Goal: Entertainment & Leisure: Consume media (video, audio)

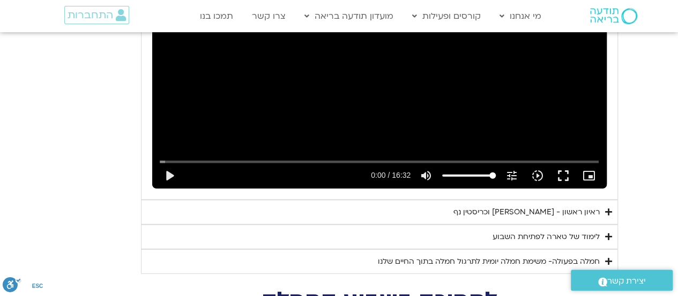
scroll to position [3400, 0]
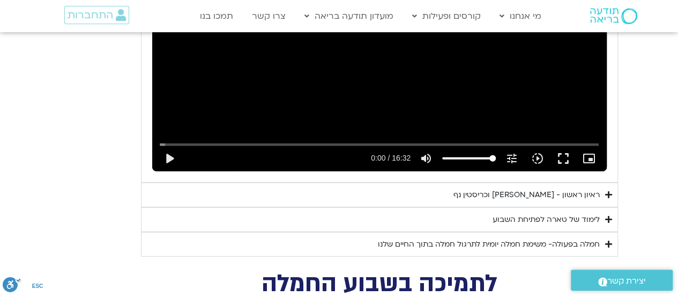
click at [609, 190] on icon "Accordion. Open links with Enter or Space, close with Escape, and navigate with…" at bounding box center [609, 194] width 7 height 8
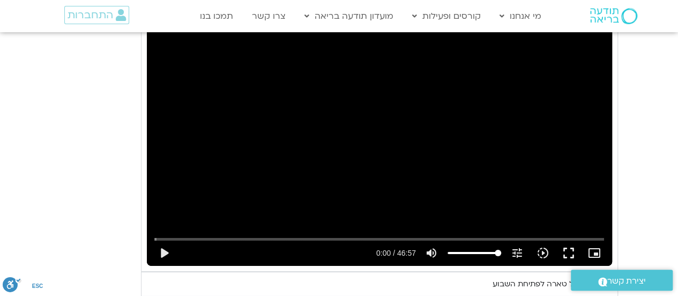
scroll to position [3615, 0]
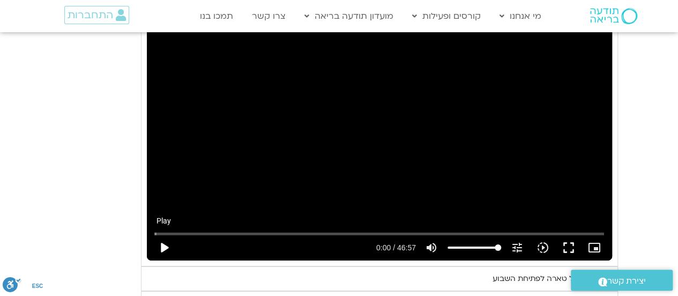
click at [165, 234] on button "play_arrow" at bounding box center [164, 247] width 26 height 26
drag, startPoint x: 570, startPoint y: 222, endPoint x: 570, endPoint y: 287, distance: 65.4
click at [570, 234] on button "fullscreen" at bounding box center [569, 247] width 26 height 26
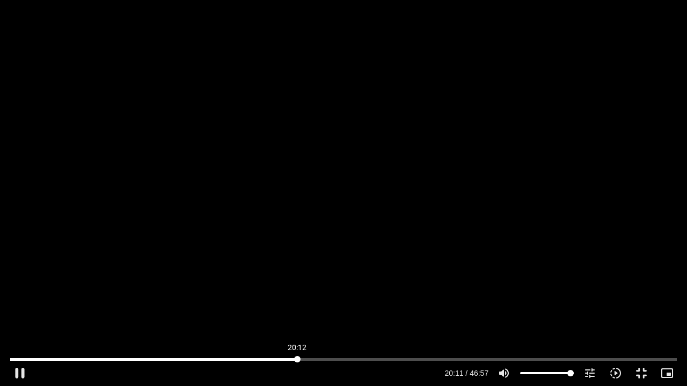
click at [297, 295] on input "Seek" at bounding box center [343, 359] width 666 height 6
click at [364, 295] on input "Seek" at bounding box center [343, 359] width 666 height 6
click at [16, 295] on button "pause" at bounding box center [20, 373] width 26 height 26
click at [20, 295] on button "play_arrow" at bounding box center [20, 373] width 26 height 26
click at [419, 295] on input "Seek" at bounding box center [343, 359] width 666 height 6
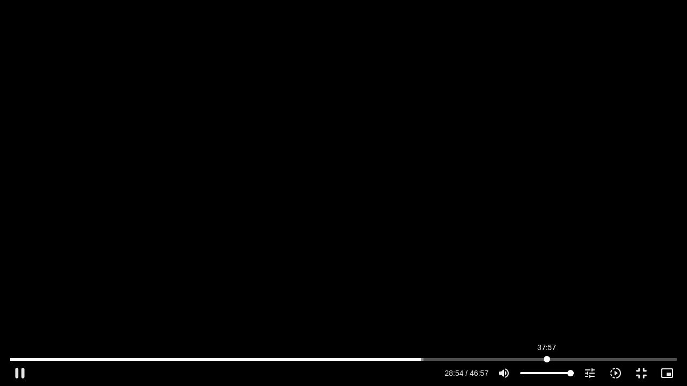
click at [547, 295] on input "Seek" at bounding box center [343, 359] width 666 height 6
click at [564, 295] on input "Seek" at bounding box center [343, 359] width 666 height 6
click at [547, 295] on input "Seek" at bounding box center [343, 359] width 666 height 6
click at [602, 212] on div "Skip Ad 46:50 pause 39:20 / 46:57 volume_up Mute tune Resolution Auto 720p slow…" at bounding box center [343, 193] width 687 height 386
click at [602, 212] on div "Skip Ad 46:50 play_arrow 39:20 / 46:57 volume_up Mute tune Resolution Auto 720p…" at bounding box center [343, 193] width 687 height 386
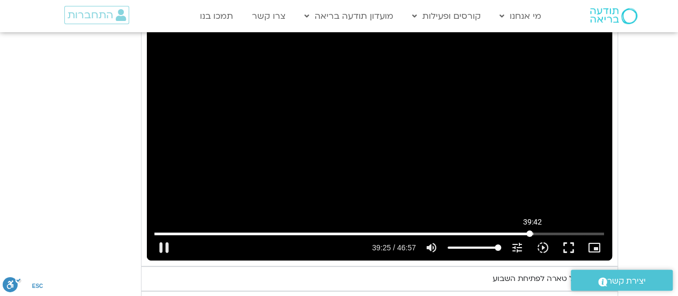
click at [533, 230] on input "Seek" at bounding box center [379, 233] width 450 height 6
click at [534, 230] on input "Seek" at bounding box center [379, 233] width 450 height 6
click at [571, 234] on button "fullscreen" at bounding box center [569, 247] width 26 height 26
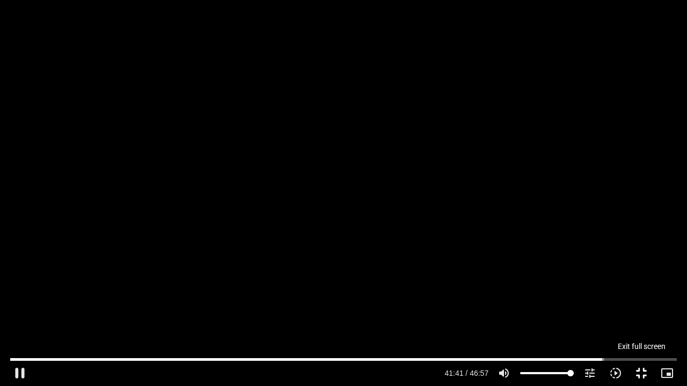
click at [639, 295] on button "fullscreen_exit" at bounding box center [641, 373] width 26 height 26
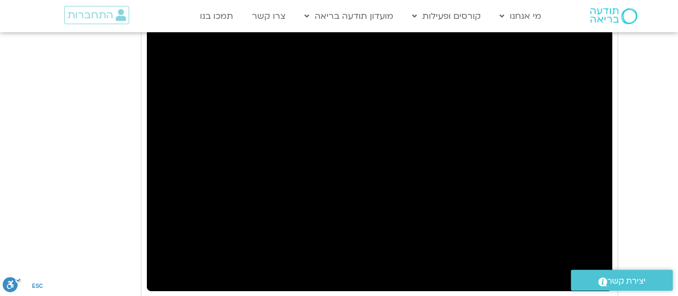
scroll to position [3597, 0]
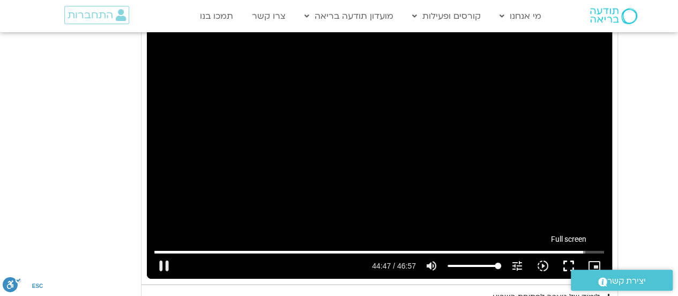
click at [569, 253] on button "fullscreen" at bounding box center [569, 266] width 26 height 26
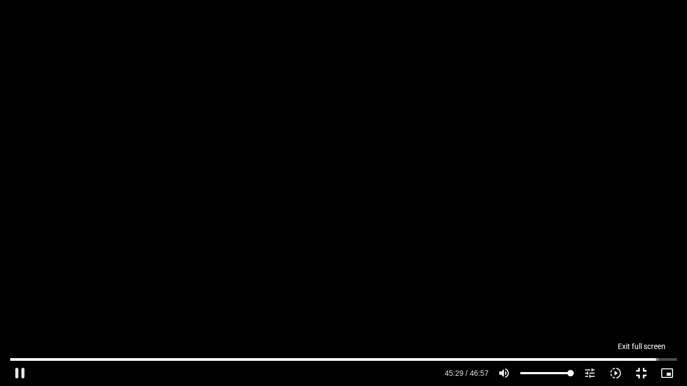
click at [638, 295] on button "fullscreen_exit" at bounding box center [641, 373] width 26 height 26
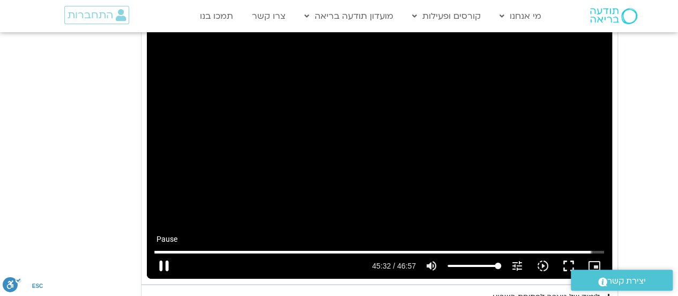
click at [165, 253] on button "pause" at bounding box center [164, 266] width 26 height 26
click at [165, 253] on button "play_arrow" at bounding box center [164, 266] width 26 height 26
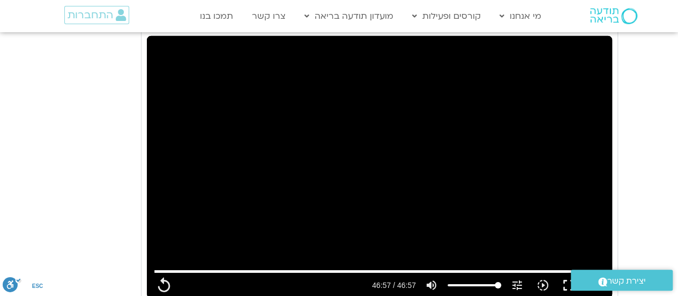
scroll to position [3436, 0]
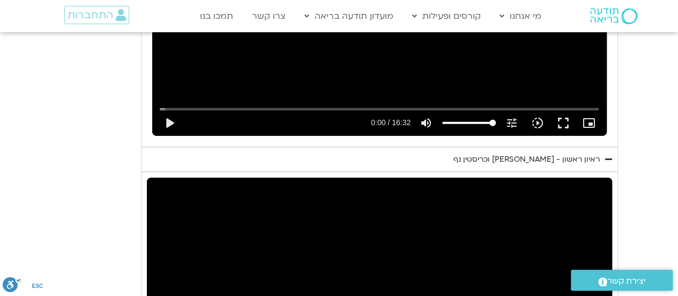
click at [610, 155] on icon "Accordion. Open links with Enter or Space, close with Escape, and navigate with…" at bounding box center [609, 159] width 7 height 8
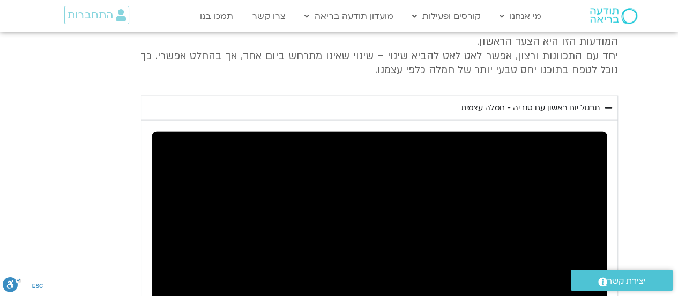
scroll to position [3168, 0]
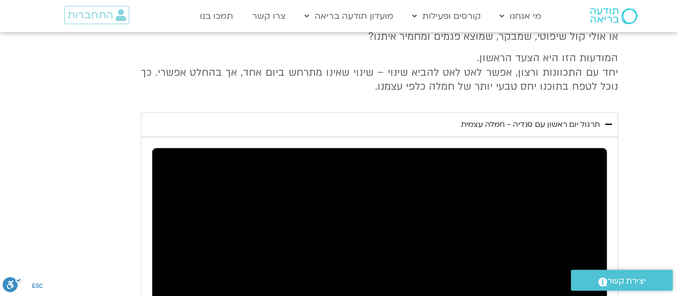
click at [608, 120] on icon "Accordion. Open links with Enter or Space, close with Escape, and navigate with…" at bounding box center [609, 124] width 7 height 8
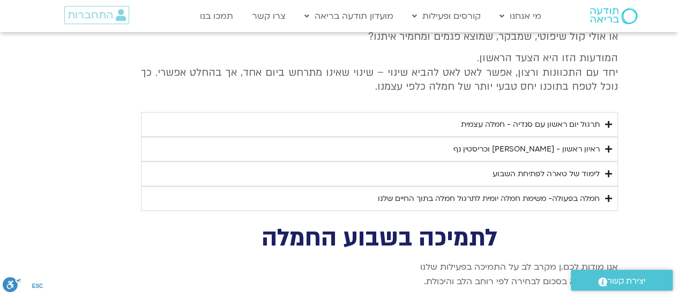
click at [607, 169] on icon "Accordion. Open links with Enter or Space, close with Escape, and navigate with…" at bounding box center [609, 173] width 7 height 8
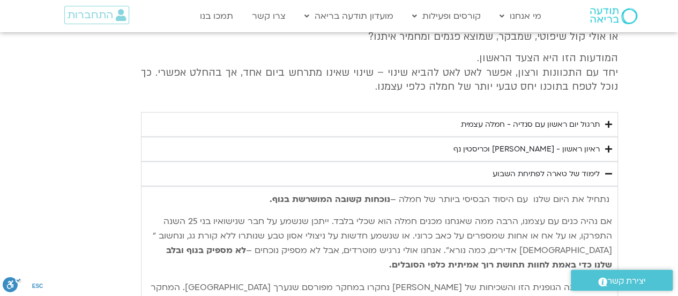
click at [610, 169] on icon "Accordion. Open links with Enter or Space, close with Escape, and navigate with…" at bounding box center [609, 173] width 7 height 8
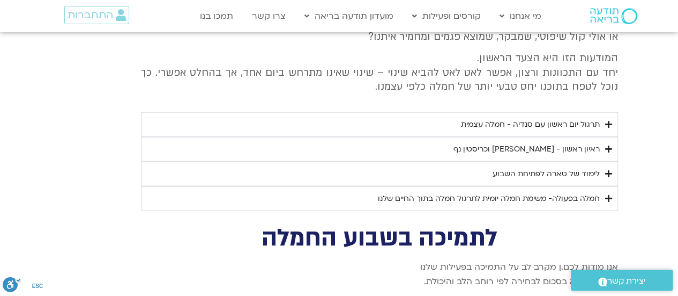
click at [608, 194] on icon "Accordion. Open links with Enter or Space, close with Escape, and navigate with…" at bounding box center [609, 198] width 7 height 8
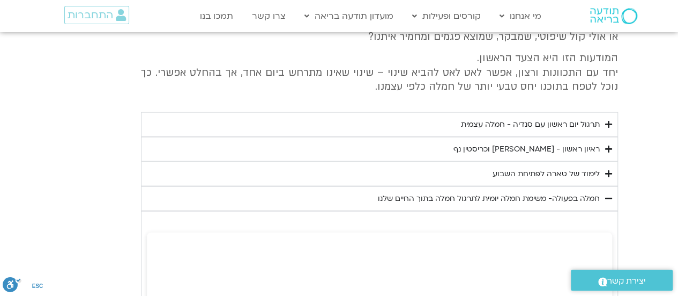
click at [608, 194] on icon "Accordion. Open links with Enter or Space, close with Escape, and navigate with…" at bounding box center [609, 198] width 7 height 8
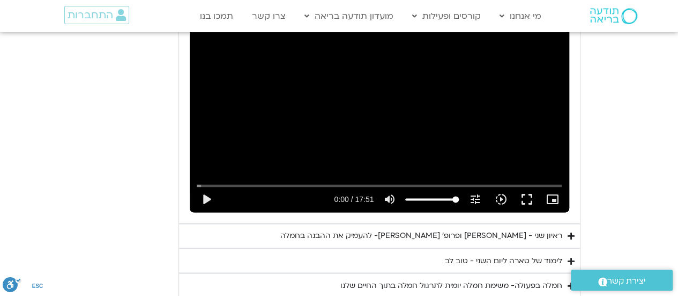
scroll to position [2792, 0]
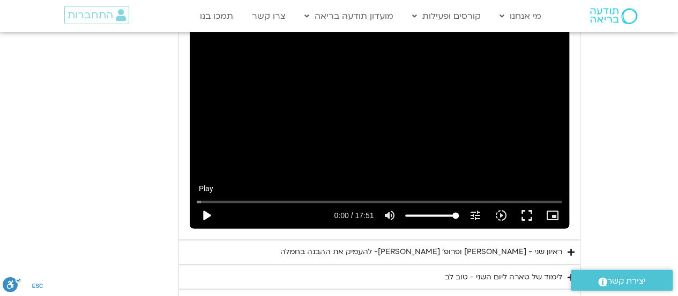
click at [208, 202] on button "play_arrow" at bounding box center [207, 215] width 26 height 26
type input "2817.733333"
type input "0.09599"
type input "2817.733333"
type input "0.231194"
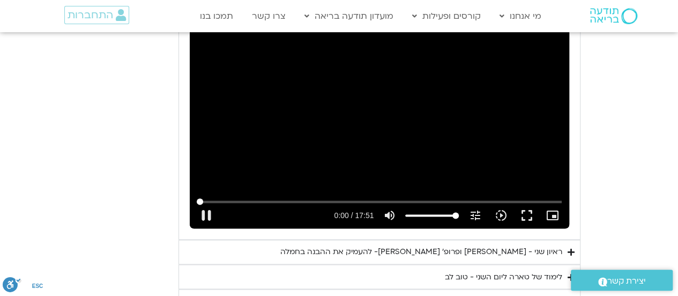
type input "2817.733333"
type input "0.347129"
type input "2817.733333"
type input "0.480422"
type input "2817.733333"
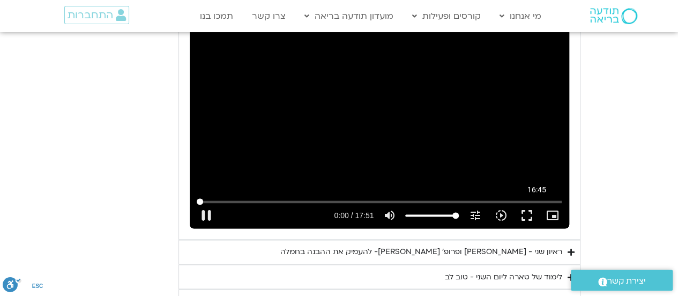
type input "0.613243"
type input "2817.733333"
type input "0.690601"
type input "2817.733333"
type input "0.863504"
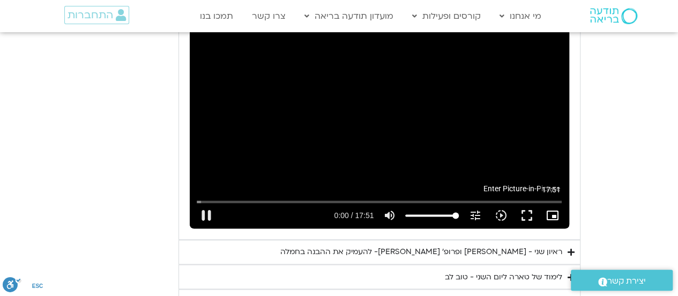
type input "2817.733333"
type input "0.95851"
type input "2817.733333"
type input "1.088895"
type input "2817.733333"
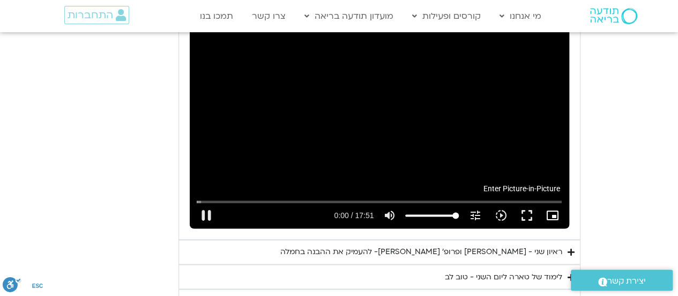
type input "1.221719"
type input "2817.733333"
type input "1.353746"
type input "2817.733333"
type input "1.483515"
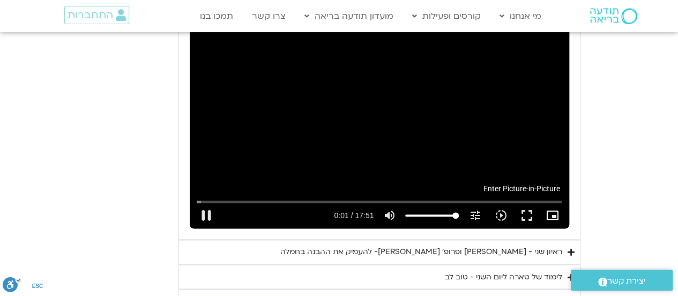
type input "2817.733333"
type input "1.614841"
type input "2817.733333"
type input "1.812618"
type input "2817.733333"
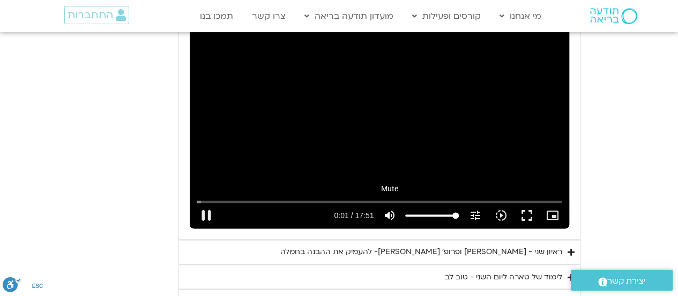
type input "1.945718"
type input "2817.733333"
type input "2.078067"
type input "2817.733333"
type input "2.21342"
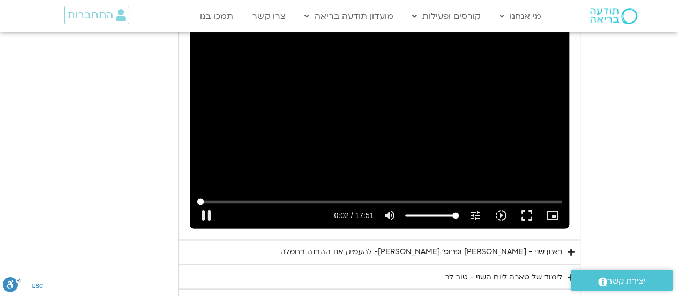
type input "2817.733333"
type input "2.330519"
type input "2817.733333"
type input "2.431876"
type input "2817.733333"
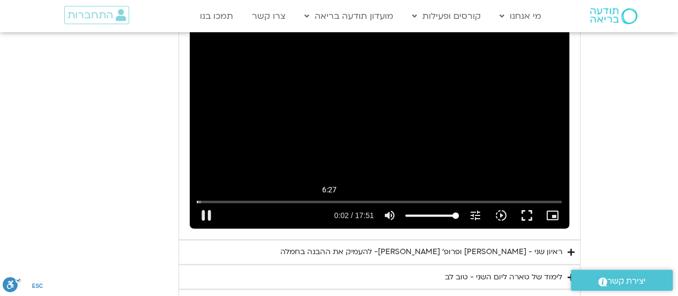
type input "2.612269"
type input "2817.733333"
type input "2.745528"
type input "2817.733333"
type input "2.861774"
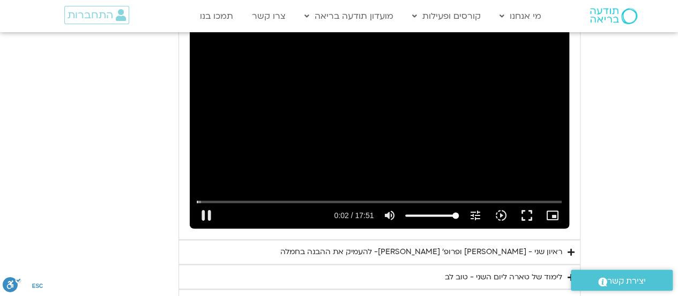
type input "2817.733333"
type input "3.011477"
type input "2817.733333"
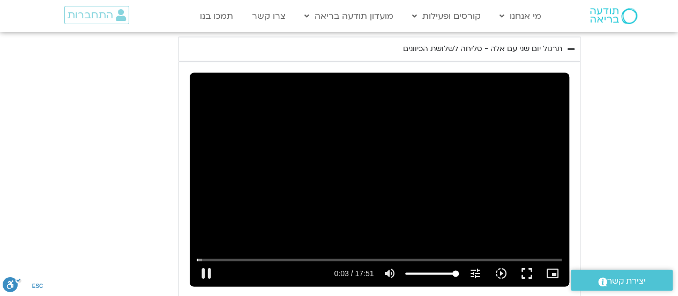
type input "3.098288"
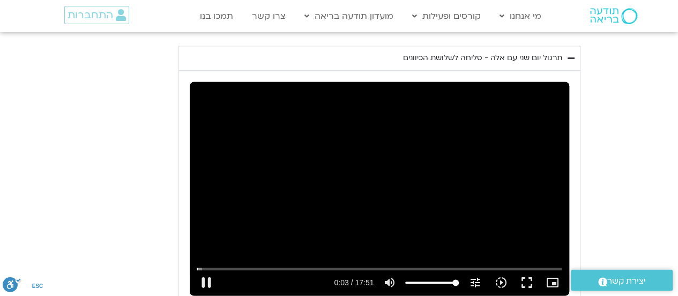
type input "2817.733333"
type input "3.229419"
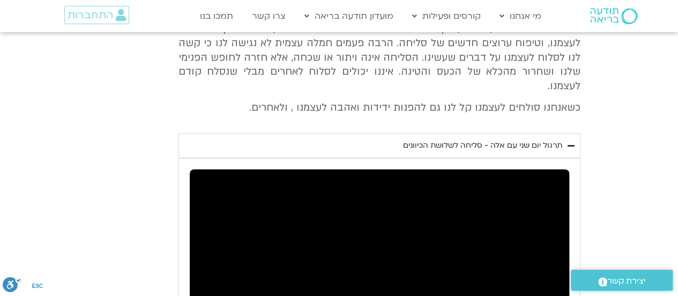
type input "2817.733333"
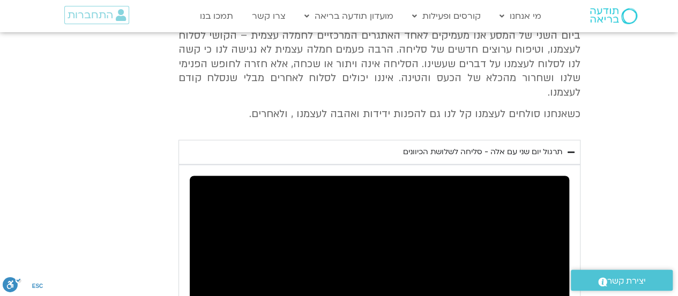
type input "3.361312"
type input "2817.733333"
type input "3.493739"
type input "2817.733333"
type input "3.620642"
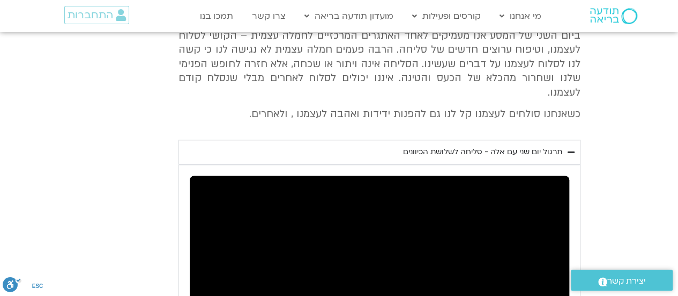
type input "2817.733333"
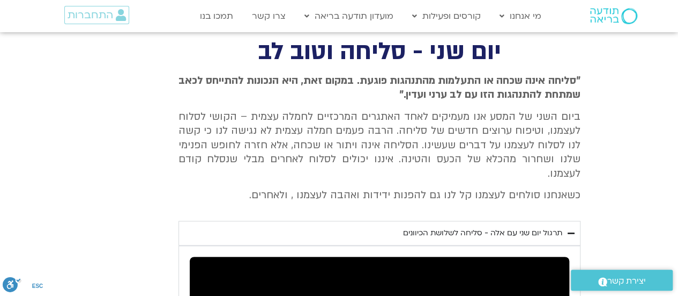
type input "3.889448"
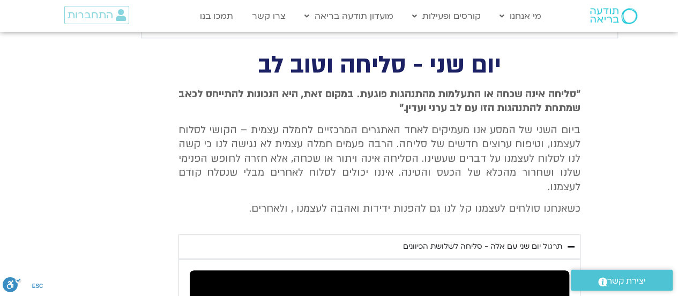
type input "2817.733333"
type input "4.023483"
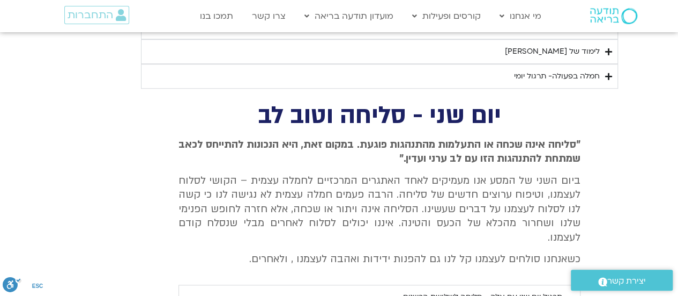
type input "2817.733333"
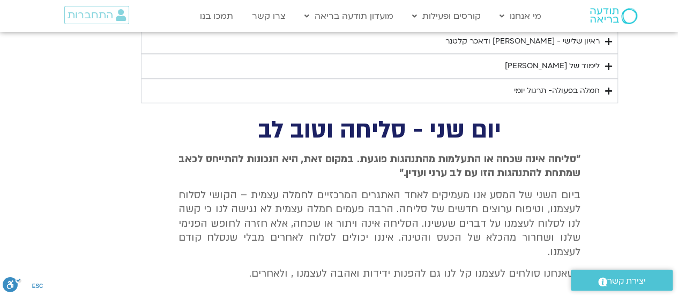
type input "4.154173"
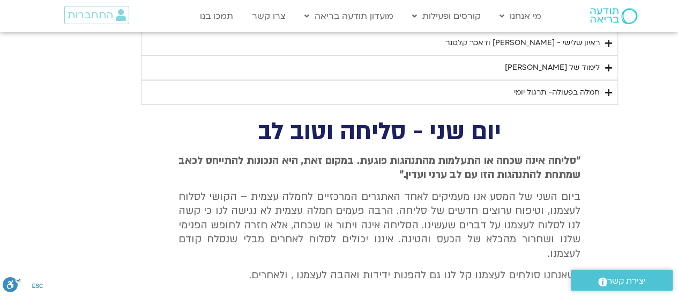
type input "2817.733333"
type input "4.291968"
type input "2817.733333"
type input "4.425574"
type input "2817.733333"
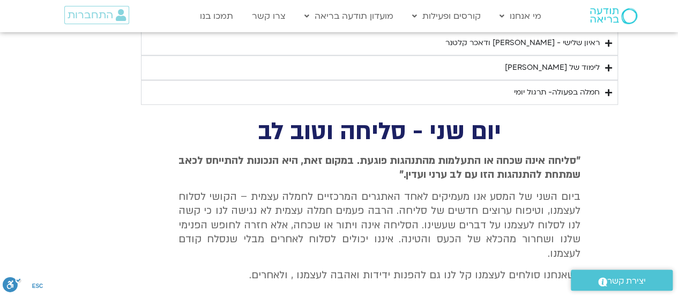
type input "4.560906"
type input "2817.733333"
type input "4.692569"
type input "2817.733333"
type input "4.824756"
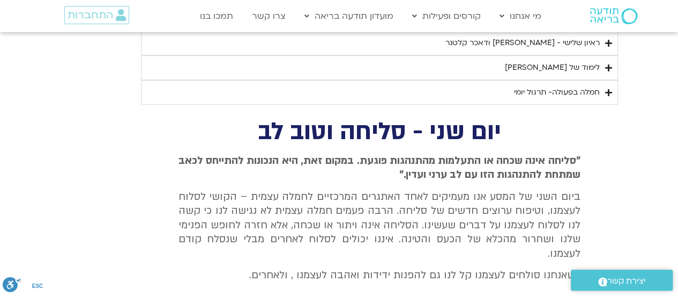
type input "2817.733333"
type input "4.9549"
type input "2817.733333"
type input "5.089108"
type input "2817.733333"
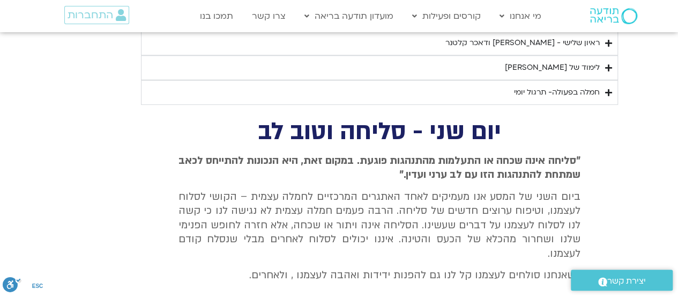
type input "5.220943"
type input "2817.733333"
type input "5.349924"
type input "2817.733333"
type input "5.483399"
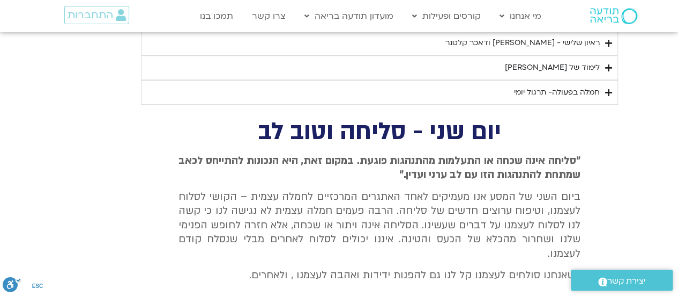
type input "2817.733333"
type input "5.614809"
type input "2817.733333"
type input "5.748416"
type input "2817.733333"
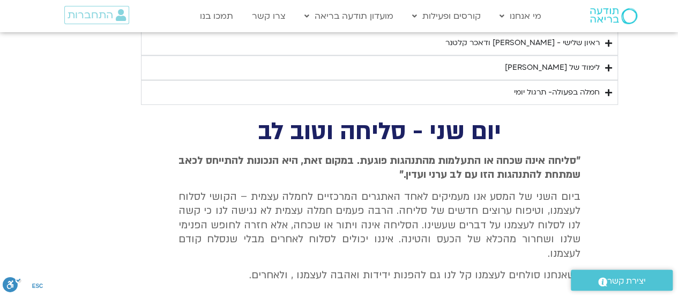
type input "5.87894"
type input "2817.733333"
type input "6.010429"
type input "2817.733333"
type input "6.152407"
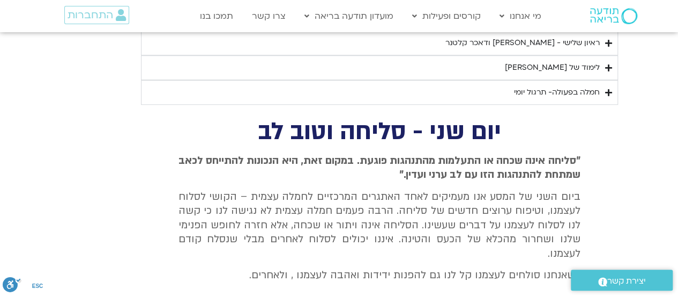
type input "2817.733333"
type input "6.279039"
type input "2817.733333"
type input "6.409169"
type input "2817.733333"
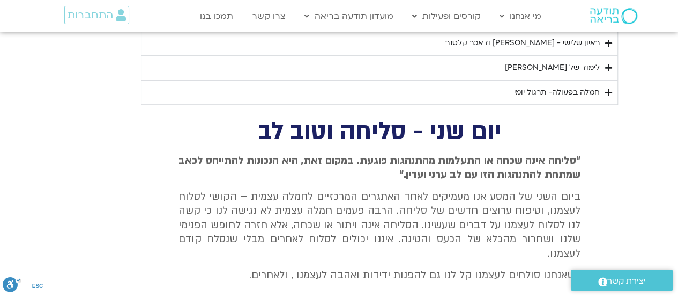
type input "6.537415"
type input "2817.733333"
type input "6.667518"
type input "2817.733333"
type input "6.797926"
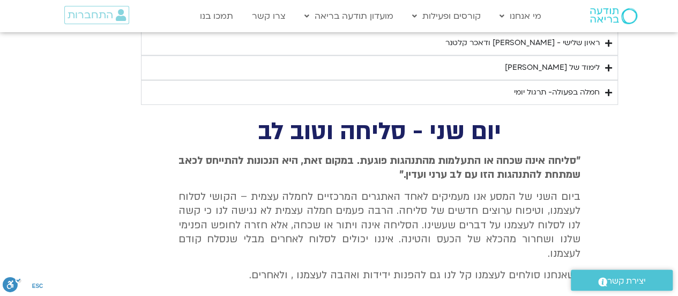
type input "2817.733333"
type input "6.932873"
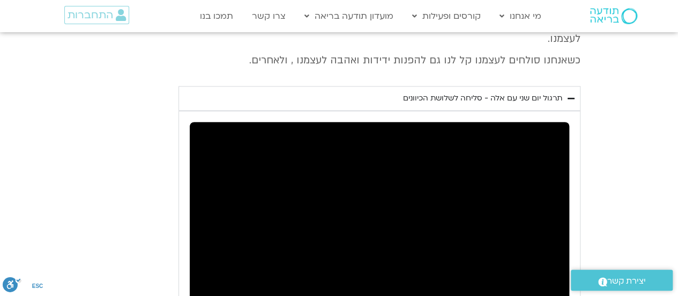
type input "2817.733333"
type input "40.89004"
type input "2817.733333"
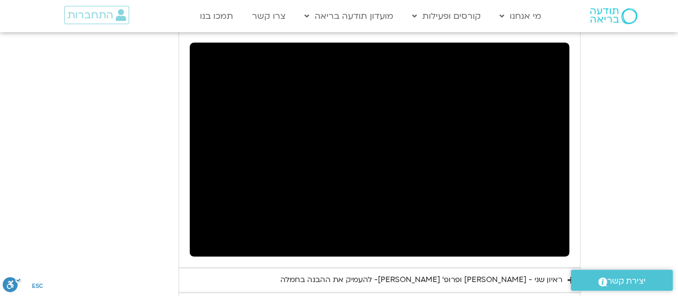
type input "41.005686"
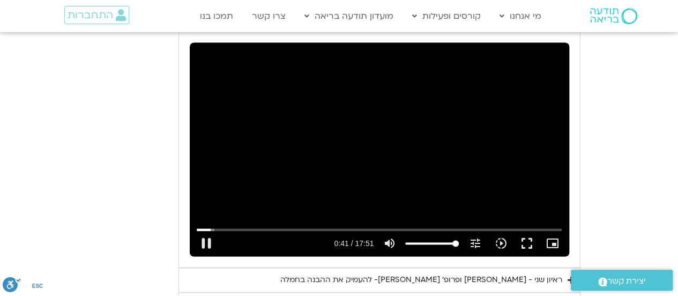
type input "2817.733333"
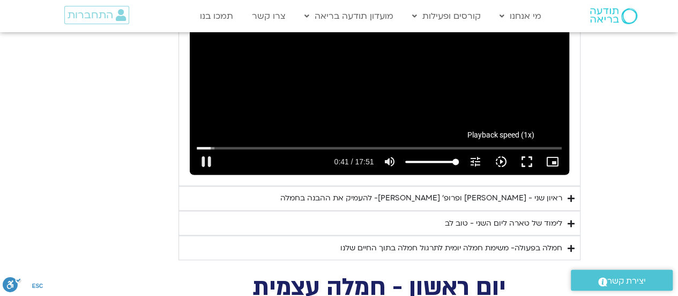
type input "41.146781"
type input "2817.733333"
type input "41.281481"
type input "2817.733333"
type input "41.411531"
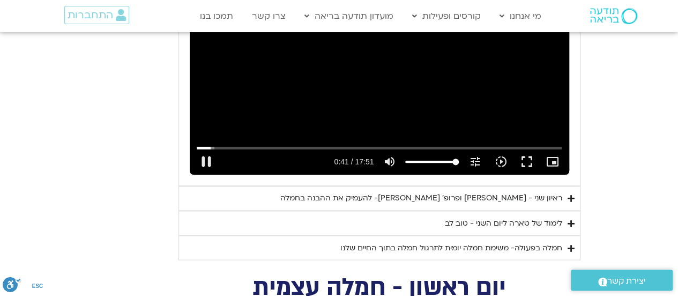
type input "2817.733333"
type input "41.539092"
type input "2817.733333"
type input "41.65529"
type input "2817.733333"
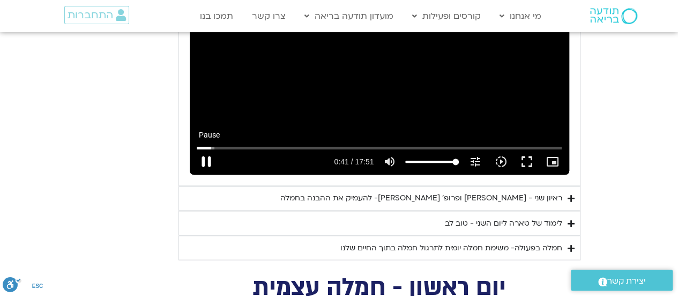
type input "41.809595"
type input "2817.733333"
type input "41.939377"
type input "2817.733333"
type input "42.056308"
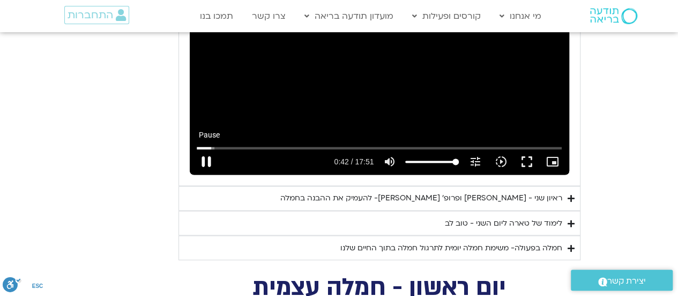
type input "2817.733333"
type input "42.184084"
type input "2817.733333"
click at [210, 149] on button "pause" at bounding box center [207, 162] width 26 height 26
type input "42.236175"
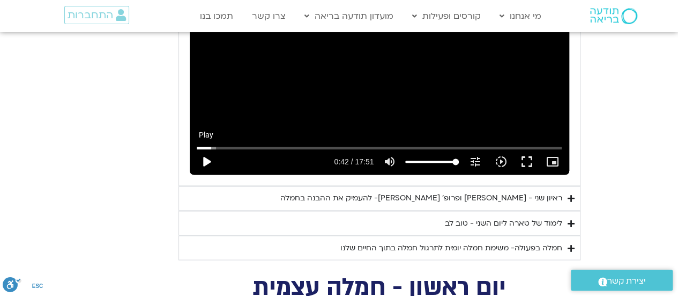
type input "2817.733333"
click at [208, 149] on button "play_arrow" at bounding box center [207, 162] width 26 height 26
type input "42.236196"
type input "2817.733333"
type input "30.7740649711809"
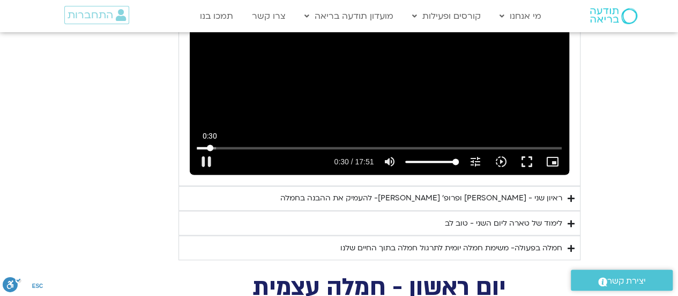
type input "2817.733333"
click at [210, 144] on input "Seek" at bounding box center [380, 147] width 366 height 6
type input "30.781897"
type input "2817.733333"
type input "30.874818"
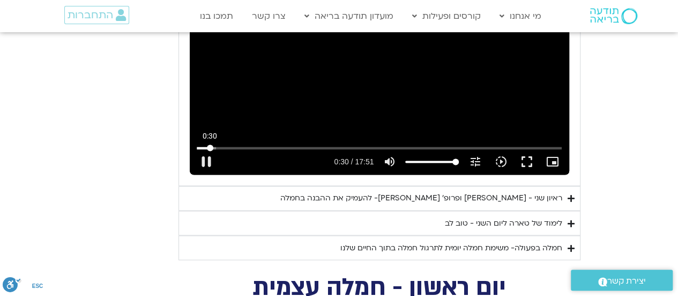
type input "2817.733333"
type input "31.014896"
type input "2817.733333"
type input "31.144863"
type input "2817.733333"
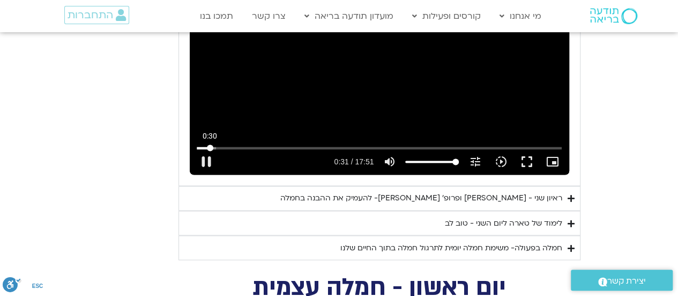
type input "31.280632"
type input "2817.733333"
type input "31.411627"
type input "2817.733333"
type input "31.546087"
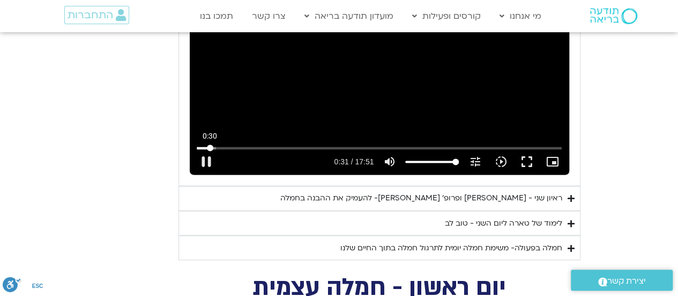
type input "2817.733333"
type input "31.678319"
type input "2817.733333"
type input "31.811353"
type input "2817.733333"
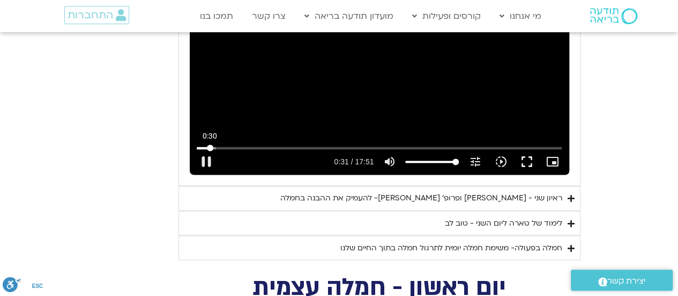
type input "31.945914"
type input "2817.733333"
type input "32.082107"
type input "2817.733333"
type input "32.212318"
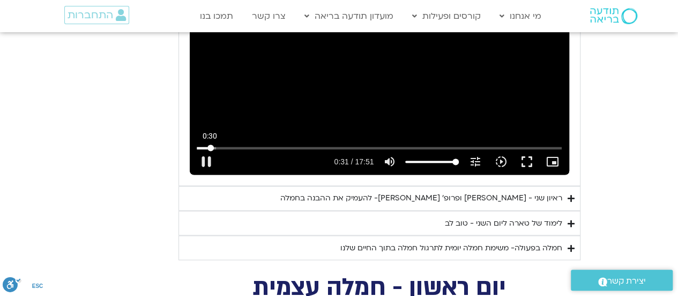
type input "2817.733333"
type input "32.351651"
type input "2817.733333"
type input "32.482666"
type input "2817.733333"
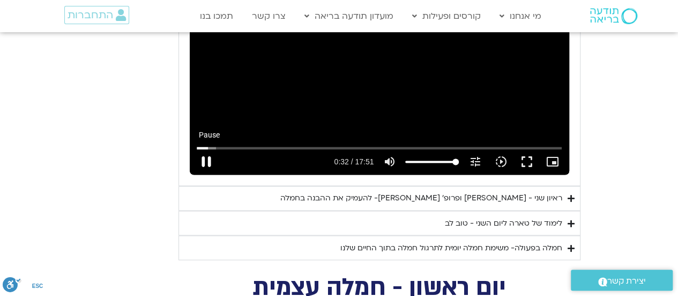
type input "32.617491"
type input "2817.733333"
type input "32.743137"
type input "2817.733333"
type input "32.878918"
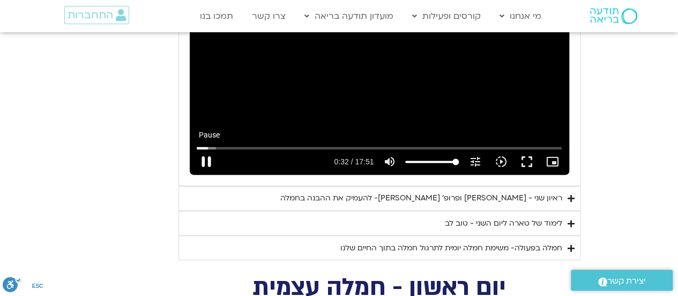
type input "2817.733333"
type input "33.011919"
type input "2817.733333"
type input "33.146018"
type input "2817.733333"
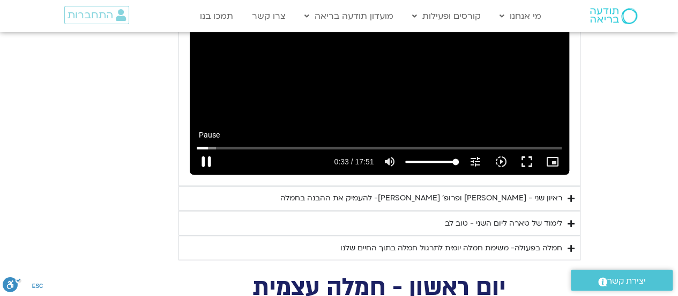
type input "33.278471"
type input "2817.733333"
type input "33.411482"
type input "2817.733333"
type input "33.546238"
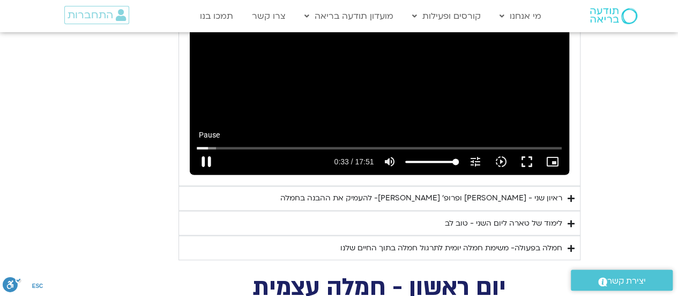
type input "2817.733333"
type input "33.678486"
type input "2817.733333"
type input "33.812323"
type input "2817.733333"
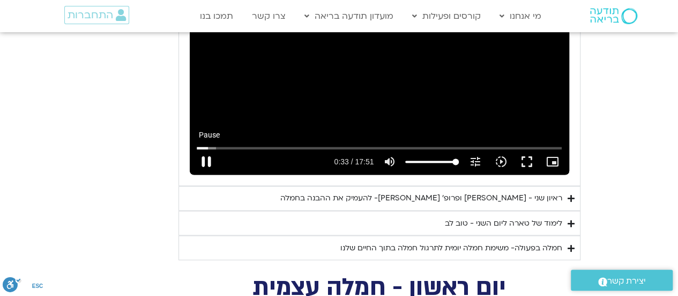
type input "33.944389"
type input "2817.733333"
type input "34.082893"
type input "2817.733333"
type input "34.212269"
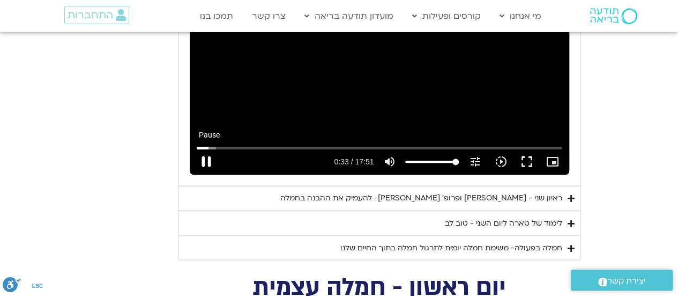
type input "2817.733333"
type input "34.345412"
type input "2817.733333"
type input "34.479636"
type input "2817.733333"
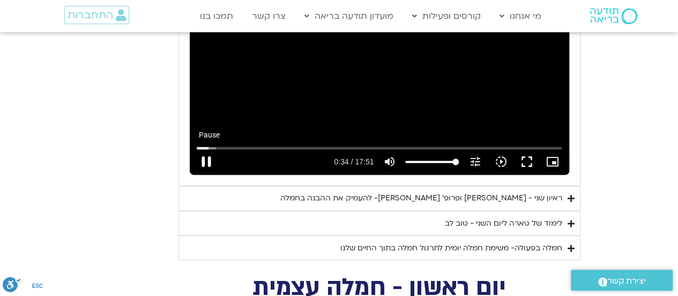
type input "34.611872"
type input "2817.733333"
type input "34.744307"
type input "2817.733333"
type input "34.878826"
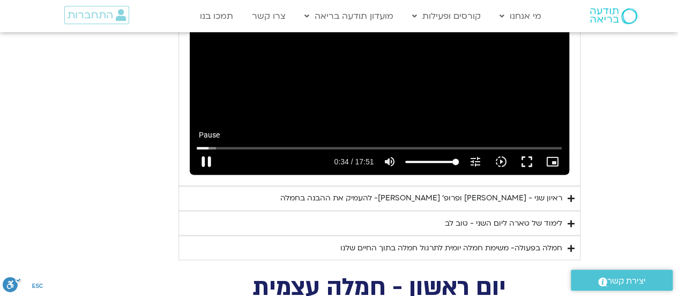
type input "2817.733333"
type input "35.012168"
type input "2817.733333"
type input "35.140242"
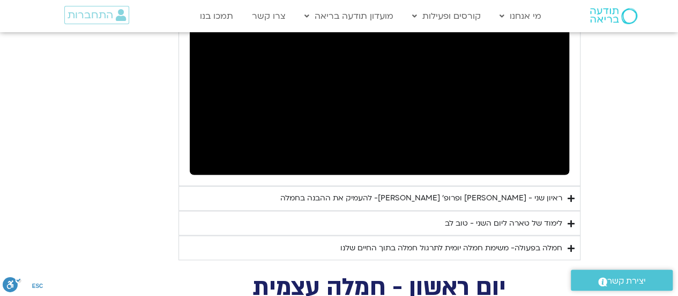
click at [207, 149] on button "pause" at bounding box center [207, 162] width 26 height 26
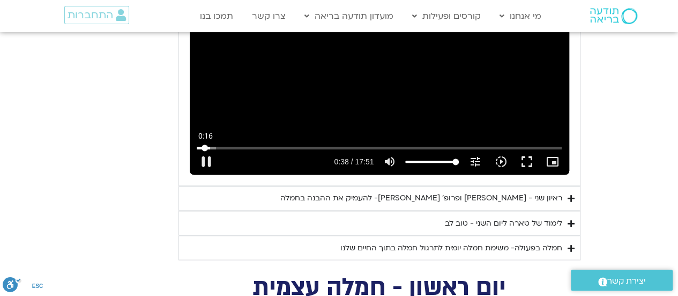
click at [205, 144] on input "Seek" at bounding box center [380, 147] width 366 height 6
click at [202, 144] on input "Seek" at bounding box center [380, 147] width 366 height 6
click at [201, 144] on input "Seek" at bounding box center [380, 147] width 366 height 6
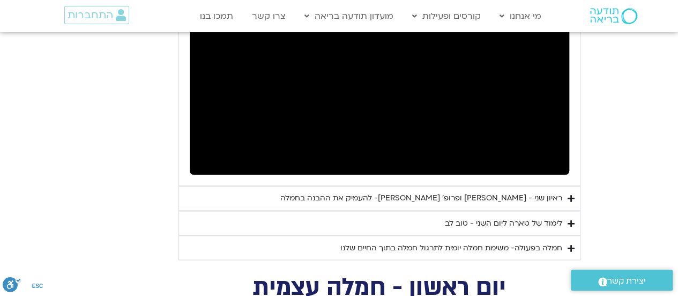
click at [206, 149] on button "pause" at bounding box center [207, 162] width 26 height 26
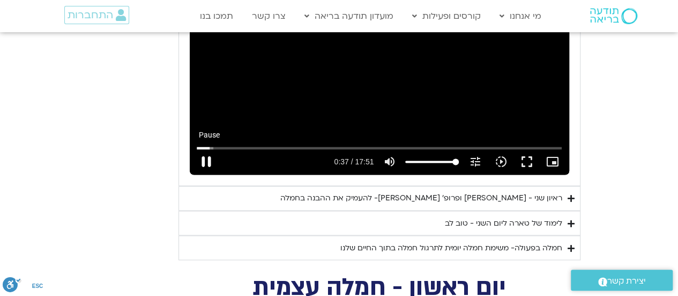
click at [206, 149] on button "pause" at bounding box center [207, 162] width 26 height 26
click at [201, 149] on button "play_arrow" at bounding box center [207, 162] width 26 height 26
click at [205, 149] on button "pause" at bounding box center [207, 162] width 26 height 26
click at [206, 149] on button "play_arrow" at bounding box center [207, 162] width 26 height 26
click at [208, 149] on button "pause" at bounding box center [207, 162] width 26 height 26
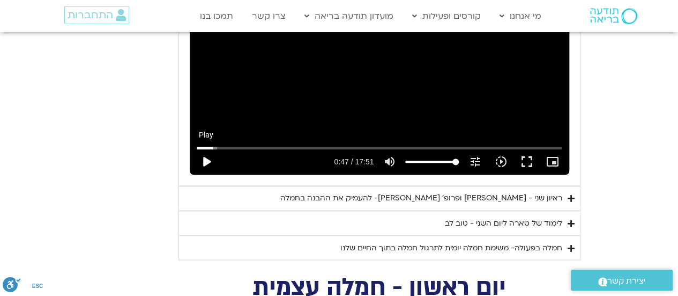
click at [206, 149] on button "play_arrow" at bounding box center [207, 162] width 26 height 26
click at [205, 149] on button "pause" at bounding box center [207, 162] width 26 height 26
click at [208, 149] on button "play_arrow" at bounding box center [207, 162] width 26 height 26
click at [213, 144] on input "Seek" at bounding box center [380, 147] width 366 height 6
click at [206, 149] on button "pause" at bounding box center [207, 162] width 26 height 26
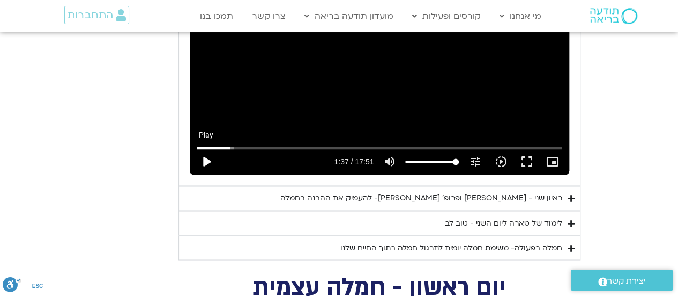
click at [206, 149] on button "play_arrow" at bounding box center [207, 162] width 26 height 26
click at [208, 149] on button "pause" at bounding box center [207, 162] width 26 height 26
click at [204, 149] on button "play_arrow" at bounding box center [207, 162] width 26 height 26
click at [239, 144] on input "Seek" at bounding box center [380, 147] width 366 height 6
click at [205, 149] on button "pause" at bounding box center [207, 162] width 26 height 26
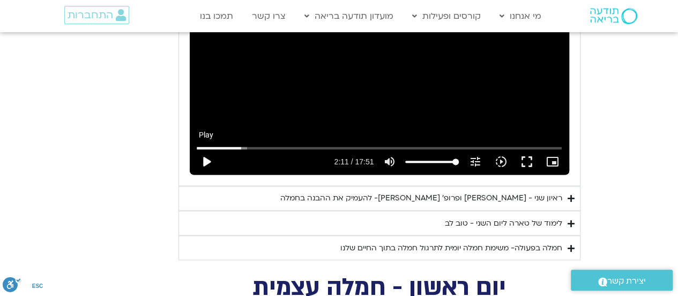
click at [205, 149] on button "play_arrow" at bounding box center [207, 162] width 26 height 26
click at [208, 149] on button "pause" at bounding box center [207, 162] width 26 height 26
click at [206, 149] on button "play_arrow" at bounding box center [207, 162] width 26 height 26
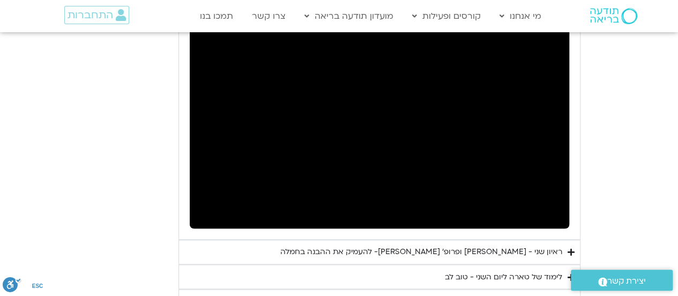
scroll to position [2739, 0]
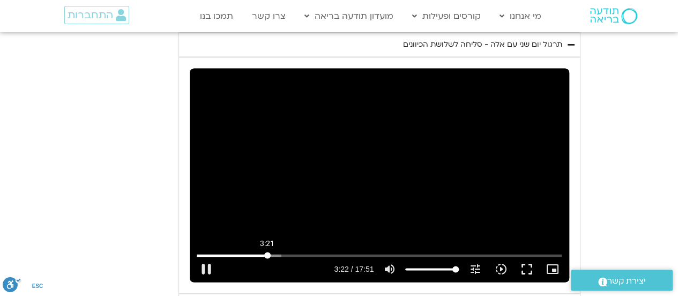
click at [267, 252] on input "Seek" at bounding box center [380, 255] width 366 height 6
click at [206, 256] on button "pause" at bounding box center [207, 269] width 26 height 26
click at [208, 256] on button "play_arrow" at bounding box center [207, 269] width 26 height 26
click at [204, 256] on button "pause" at bounding box center [207, 269] width 26 height 26
click at [204, 256] on button "play_arrow" at bounding box center [207, 269] width 26 height 26
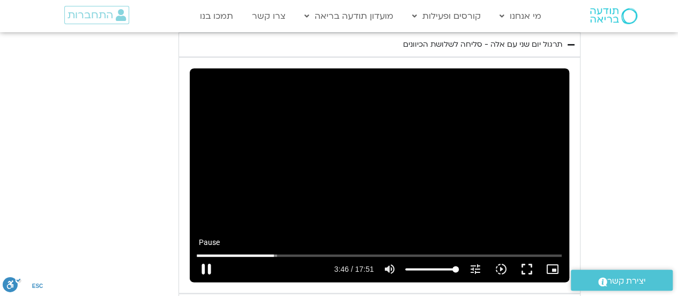
click at [207, 256] on button "pause" at bounding box center [207, 269] width 26 height 26
click at [207, 256] on button "play_arrow" at bounding box center [207, 269] width 26 height 26
click at [205, 256] on button "pause" at bounding box center [207, 269] width 26 height 26
click at [205, 256] on button "play_arrow" at bounding box center [207, 269] width 26 height 26
click at [207, 256] on button "pause" at bounding box center [207, 269] width 26 height 26
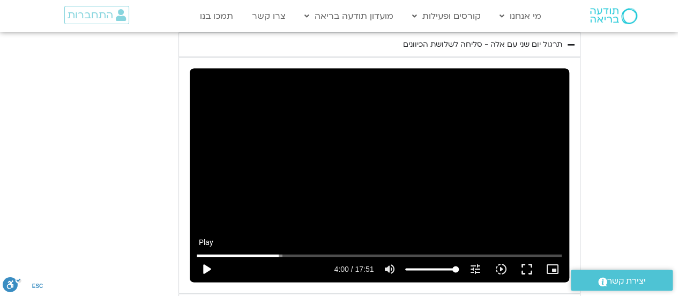
click at [206, 256] on button "play_arrow" at bounding box center [207, 269] width 26 height 26
click at [205, 256] on button "pause" at bounding box center [207, 269] width 26 height 26
click at [205, 256] on button "play_arrow" at bounding box center [207, 269] width 26 height 26
click at [209, 256] on button "pause" at bounding box center [207, 269] width 26 height 26
click at [209, 256] on button "play_arrow" at bounding box center [207, 269] width 26 height 26
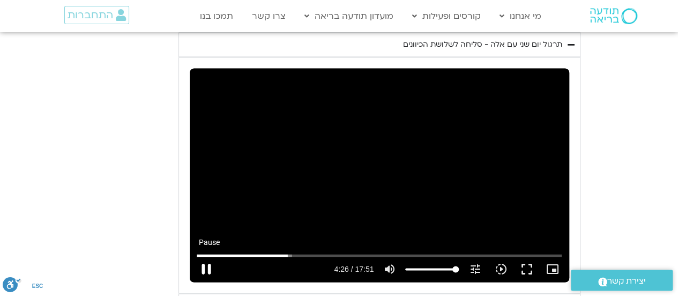
click at [209, 256] on button "pause" at bounding box center [207, 269] width 26 height 26
click at [206, 256] on button "play_arrow" at bounding box center [207, 269] width 26 height 26
click at [205, 256] on button "pause" at bounding box center [207, 269] width 26 height 26
click at [208, 256] on button "play_arrow" at bounding box center [207, 269] width 26 height 26
click at [206, 256] on button "pause" at bounding box center [207, 269] width 26 height 26
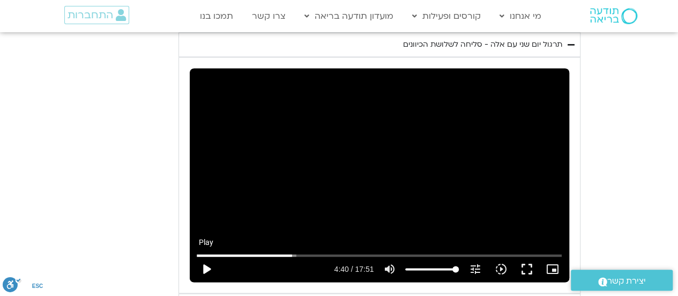
click at [208, 256] on button "play_arrow" at bounding box center [207, 269] width 26 height 26
click at [295, 252] on input "Seek" at bounding box center [380, 255] width 366 height 6
click at [294, 252] on input "Seek" at bounding box center [380, 255] width 366 height 6
click at [292, 252] on input "Seek" at bounding box center [380, 255] width 366 height 6
click at [206, 256] on button "pause" at bounding box center [207, 269] width 26 height 26
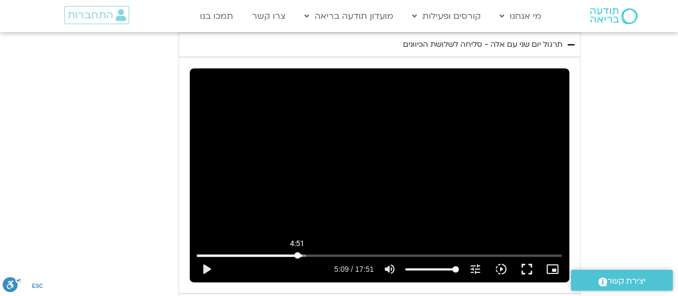
click at [297, 252] on input "Seek" at bounding box center [380, 255] width 366 height 6
click at [208, 256] on button "play_arrow" at bounding box center [207, 269] width 26 height 26
click at [208, 256] on button "pause" at bounding box center [207, 269] width 26 height 26
click at [208, 256] on button "play_arrow" at bounding box center [207, 269] width 26 height 26
click at [205, 256] on button "pause" at bounding box center [207, 269] width 26 height 26
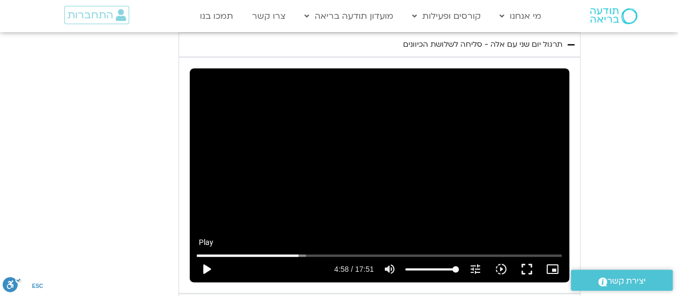
click at [205, 256] on button "play_arrow" at bounding box center [207, 269] width 26 height 26
click at [206, 256] on button "pause" at bounding box center [207, 269] width 26 height 26
click at [206, 256] on button "play_arrow" at bounding box center [207, 269] width 26 height 26
click at [327, 252] on input "Seek" at bounding box center [380, 255] width 366 height 6
click at [204, 256] on button "pause" at bounding box center [207, 269] width 26 height 26
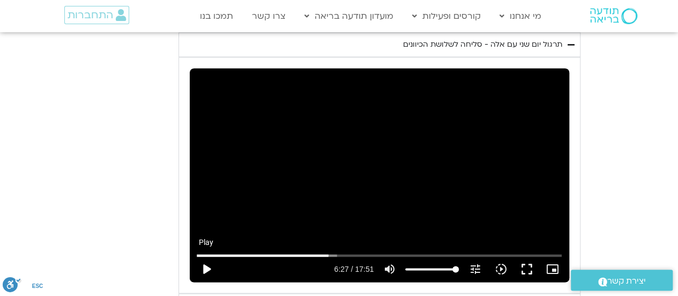
click at [207, 256] on button "play_arrow" at bounding box center [207, 269] width 26 height 26
click at [205, 256] on button "pause" at bounding box center [207, 269] width 26 height 26
click at [205, 256] on button "play_arrow" at bounding box center [207, 269] width 26 height 26
click at [204, 256] on button "pause" at bounding box center [207, 269] width 26 height 26
click at [206, 256] on button "play_arrow" at bounding box center [207, 269] width 26 height 26
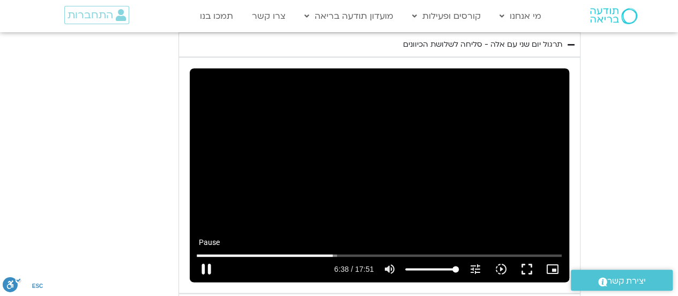
click at [208, 256] on button "pause" at bounding box center [207, 269] width 26 height 26
click at [207, 256] on button "play_arrow" at bounding box center [207, 269] width 26 height 26
click at [528, 256] on button "fullscreen" at bounding box center [527, 269] width 26 height 26
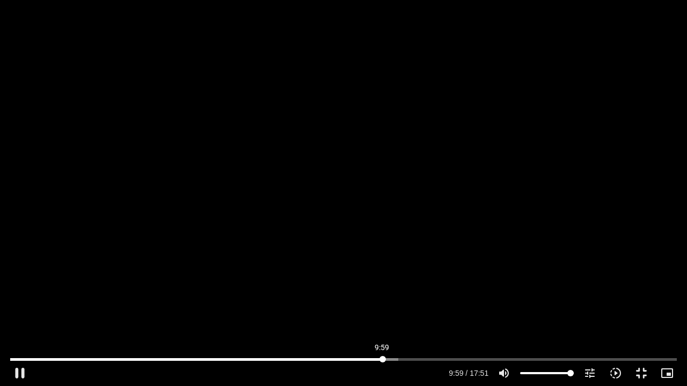
click at [382, 295] on input "Seek" at bounding box center [343, 359] width 666 height 6
click at [379, 295] on input "Seek" at bounding box center [343, 359] width 666 height 6
click at [374, 295] on input "Seek" at bounding box center [343, 359] width 666 height 6
click at [367, 295] on input "Seek" at bounding box center [343, 359] width 666 height 6
click at [21, 295] on button "pause" at bounding box center [20, 373] width 26 height 26
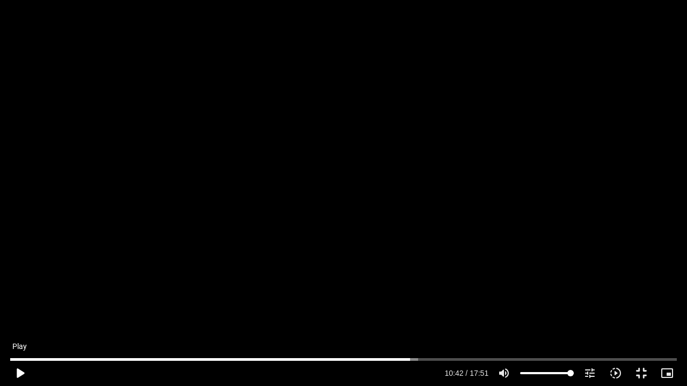
click at [21, 295] on button "play_arrow" at bounding box center [20, 373] width 26 height 26
click at [19, 295] on button "pause" at bounding box center [20, 373] width 26 height 26
click at [19, 295] on button "play_arrow" at bounding box center [20, 373] width 26 height 26
click at [20, 295] on button "pause" at bounding box center [20, 373] width 26 height 26
click at [20, 295] on button "play_arrow" at bounding box center [20, 373] width 26 height 26
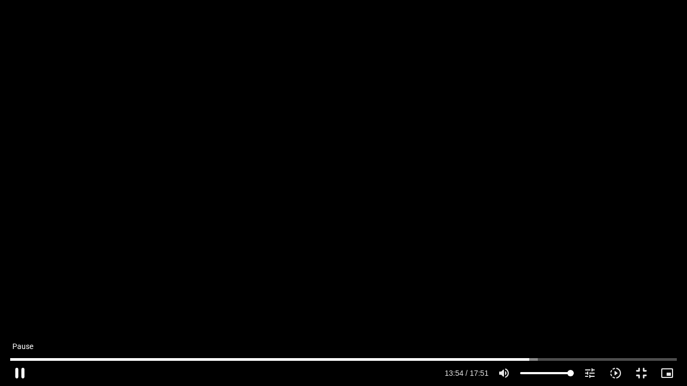
click at [18, 295] on button "pause" at bounding box center [20, 373] width 26 height 26
click at [20, 295] on button "play_arrow" at bounding box center [20, 373] width 26 height 26
click at [639, 295] on button "fullscreen_exit" at bounding box center [641, 373] width 26 height 26
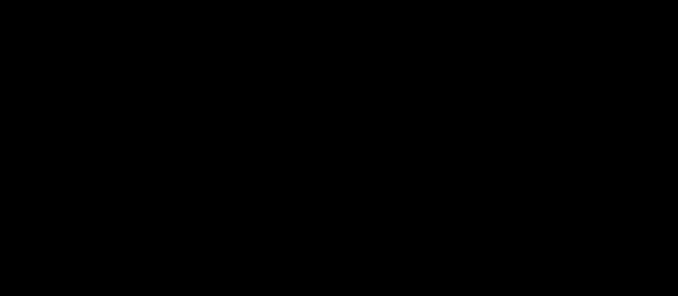
scroll to position [2846, 0]
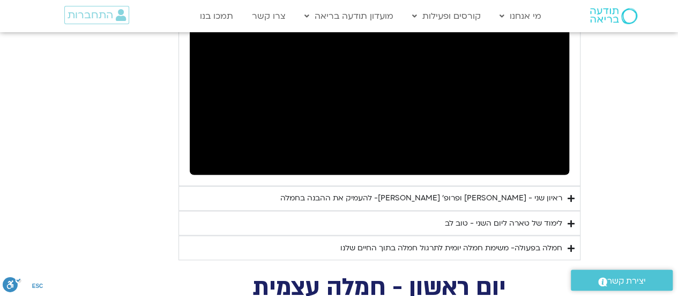
click at [570, 194] on icon "Accordion. Open links with Enter or Space, close with Escape, and navigate with…" at bounding box center [571, 198] width 7 height 8
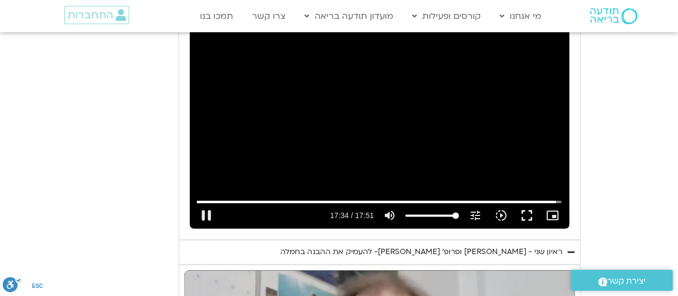
scroll to position [2739, 0]
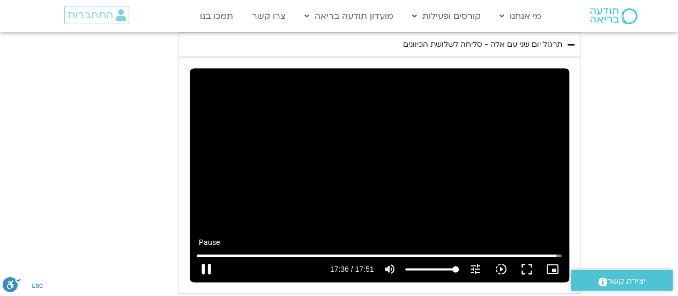
click at [205, 256] on button "pause" at bounding box center [207, 269] width 26 height 26
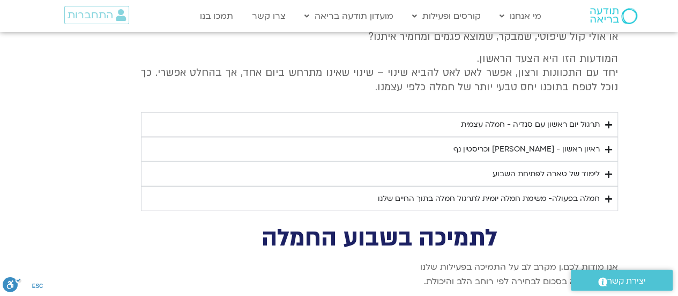
scroll to position [3382, 0]
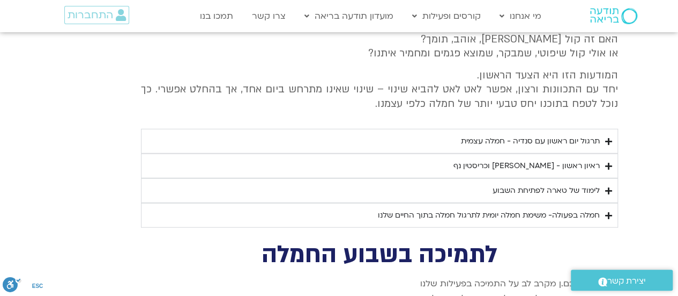
click at [611, 211] on icon "Accordion. Open links with Enter or Space, close with Escape, and navigate with…" at bounding box center [609, 215] width 7 height 8
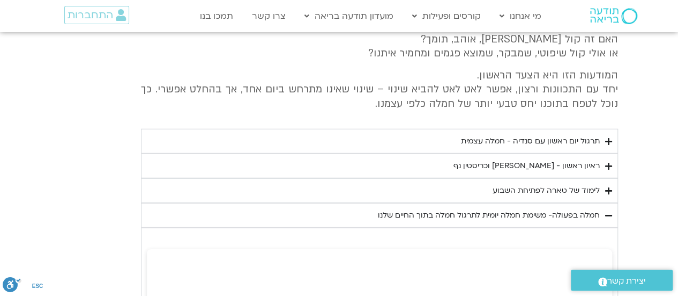
click at [608, 187] on icon "Accordion. Open links with Enter or Space, close with Escape, and navigate with…" at bounding box center [609, 191] width 7 height 8
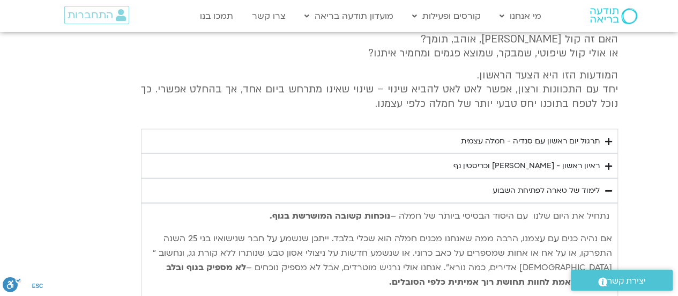
click at [608, 187] on icon "Accordion. Open links with Enter or Space, close with Escape, and navigate with…" at bounding box center [609, 191] width 7 height 8
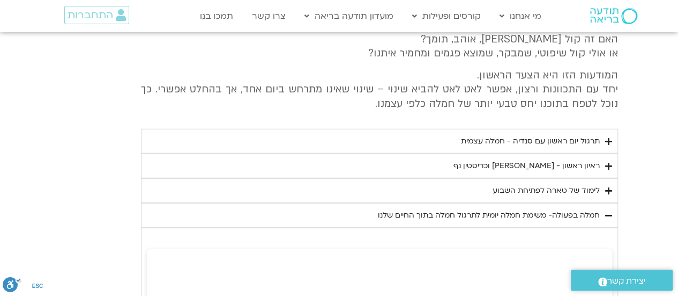
click at [606, 211] on icon "Accordion. Open links with Enter or Space, close with Escape, and navigate with…" at bounding box center [609, 215] width 7 height 8
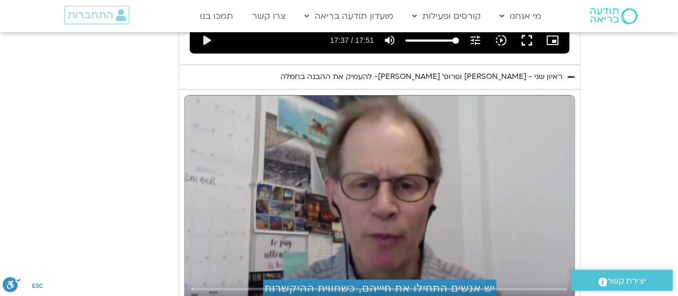
scroll to position [2846, 0]
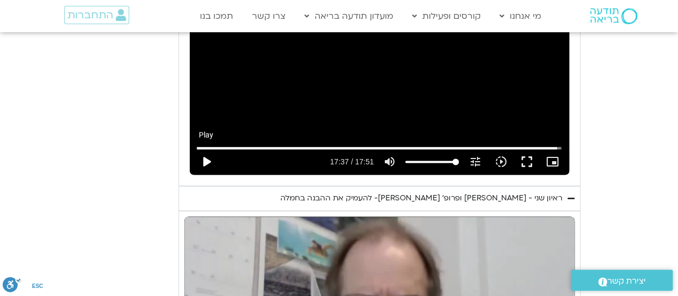
click at [205, 149] on button "play_arrow" at bounding box center [207, 162] width 26 height 26
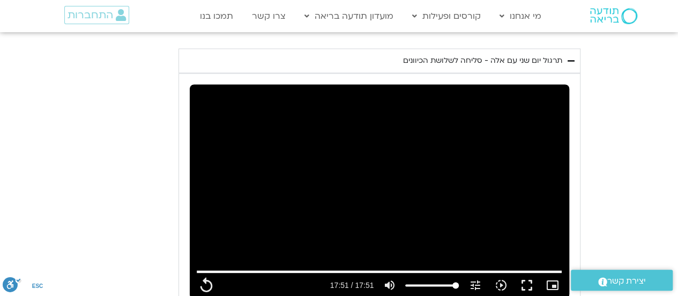
scroll to position [2685, 0]
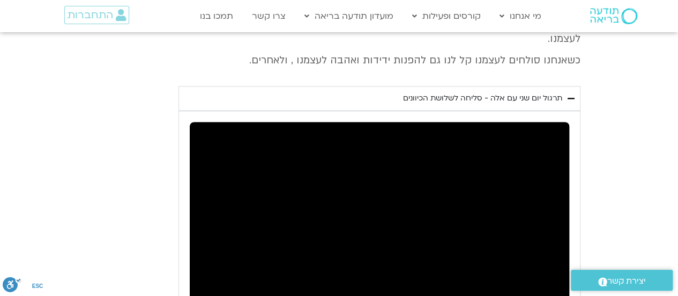
click at [573, 94] on icon "Accordion. Open links with Enter or Space, close with Escape, and navigate with…" at bounding box center [571, 98] width 7 height 8
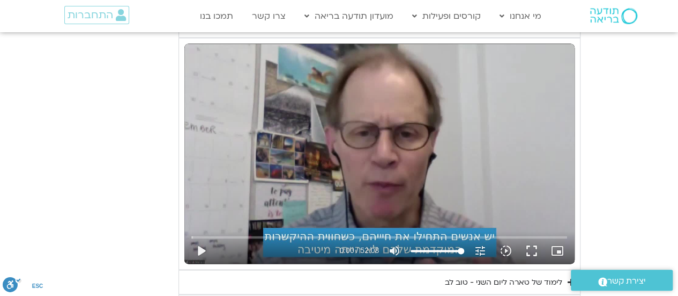
scroll to position [2792, 0]
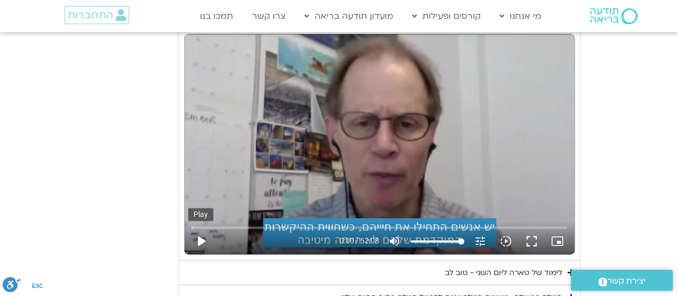
click at [202, 228] on button "play_arrow" at bounding box center [201, 241] width 26 height 26
click at [531, 224] on input "Seek" at bounding box center [379, 227] width 376 height 6
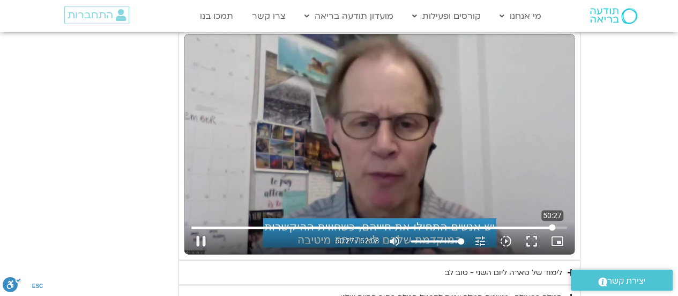
click at [552, 224] on input "Seek" at bounding box center [379, 227] width 376 height 6
click at [559, 224] on input "Seek" at bounding box center [379, 227] width 376 height 6
click at [204, 228] on button "pause" at bounding box center [201, 241] width 26 height 26
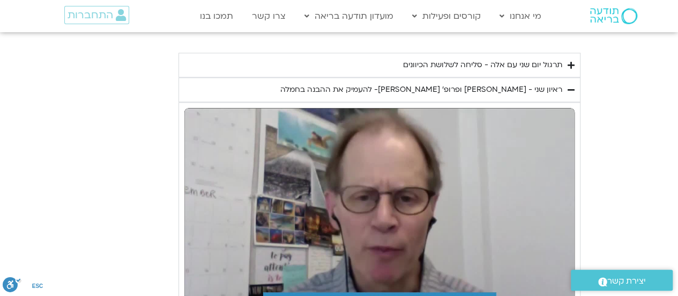
scroll to position [2685, 0]
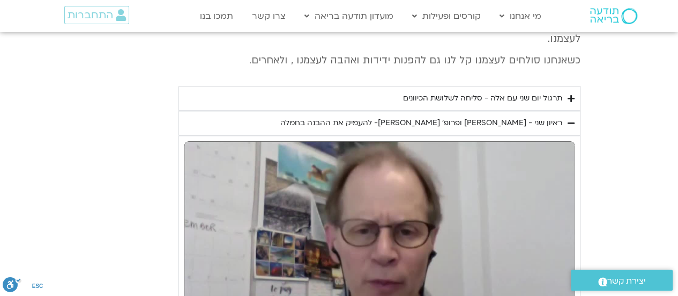
click at [569, 119] on icon "Accordion. Open links with Enter or Space, close with Escape, and navigate with…" at bounding box center [571, 123] width 7 height 8
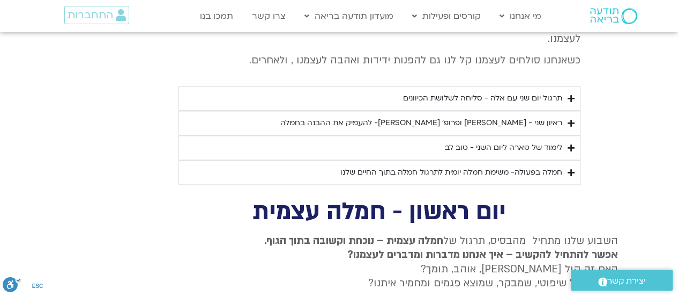
click at [570, 144] on icon "Accordion. Open links with Enter or Space, close with Escape, and navigate with…" at bounding box center [571, 148] width 7 height 8
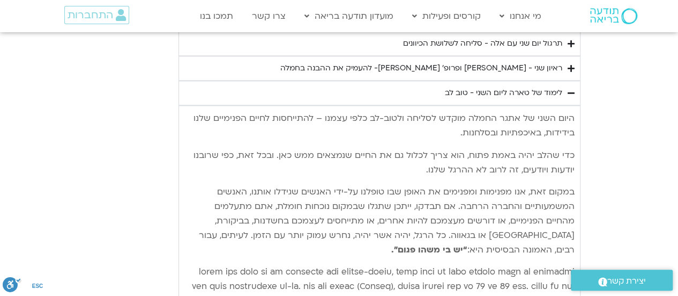
scroll to position [2722, 0]
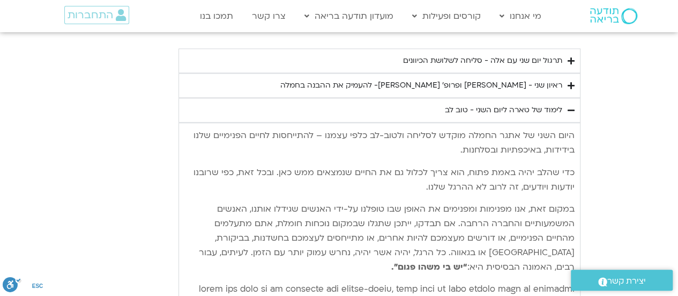
click at [573, 106] on icon "Accordion. Open links with Enter or Space, close with Escape, and navigate with…" at bounding box center [571, 110] width 7 height 8
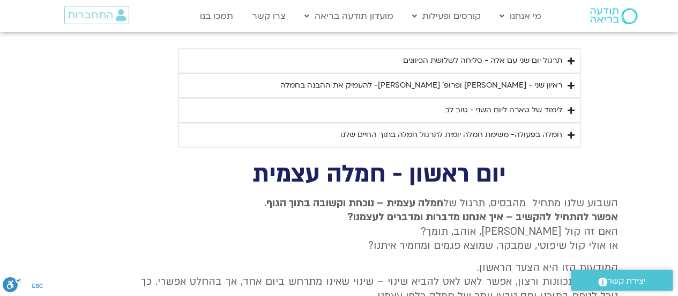
click at [571, 131] on icon "Accordion. Open links with Enter or Space, close with Escape, and navigate with…" at bounding box center [571, 135] width 7 height 8
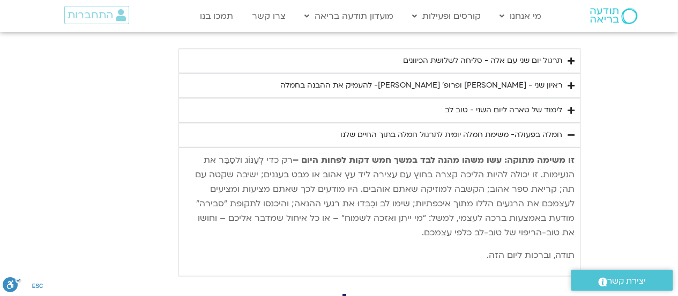
click at [573, 131] on icon "Accordion. Open links with Enter or Space, close with Escape, and navigate with…" at bounding box center [571, 135] width 7 height 8
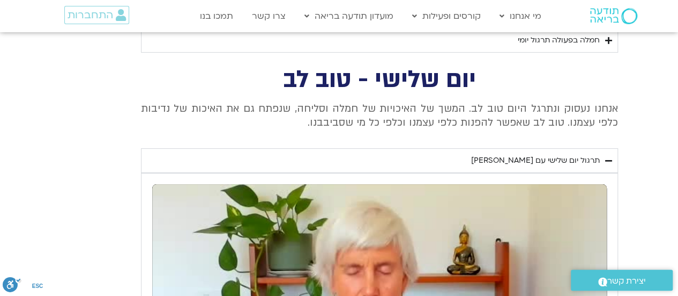
scroll to position [2025, 0]
